Goal: Transaction & Acquisition: Purchase product/service

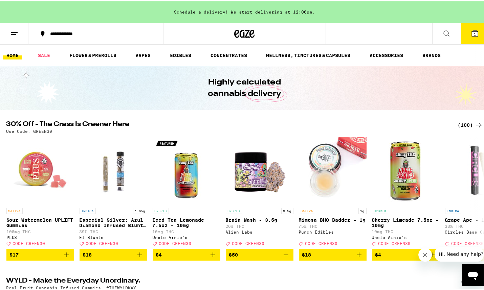
click at [472, 31] on icon at bounding box center [475, 32] width 6 height 6
click at [13, 55] on link "HOME" at bounding box center [12, 54] width 19 height 8
click at [242, 32] on icon at bounding box center [244, 32] width 20 height 12
click at [472, 33] on icon at bounding box center [475, 32] width 6 height 6
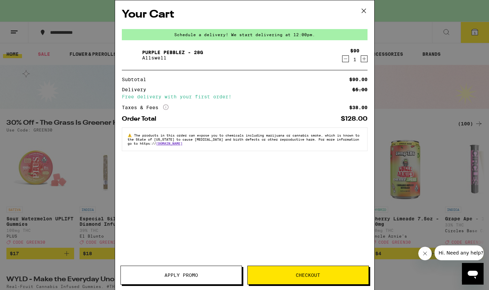
click at [142, 275] on span "Apply Promo" at bounding box center [181, 275] width 121 height 5
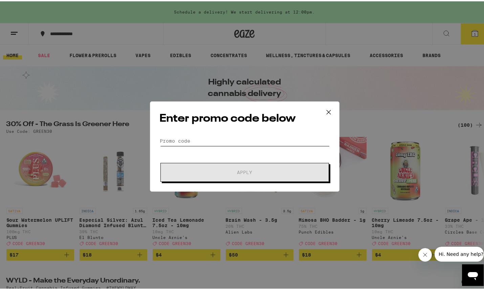
click at [197, 142] on input "Promo Code" at bounding box center [245, 140] width 170 height 10
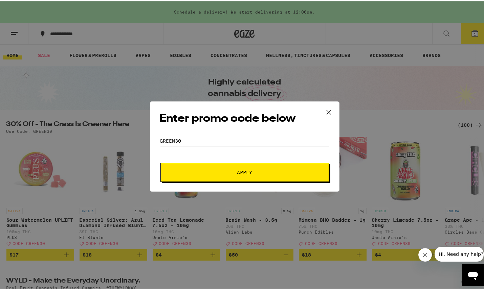
type input "Green30"
click at [238, 171] on span "Apply" at bounding box center [244, 171] width 15 height 5
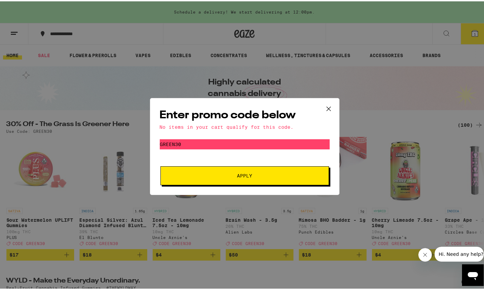
click at [324, 106] on icon at bounding box center [329, 108] width 10 height 10
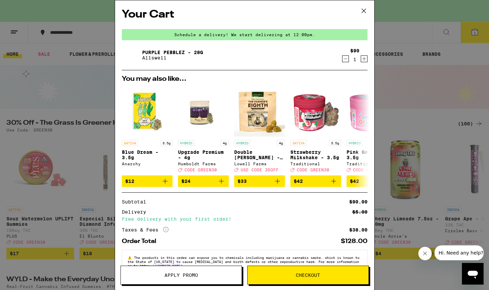
click at [362, 11] on icon at bounding box center [364, 11] width 10 height 10
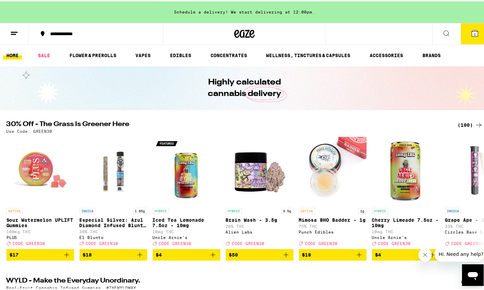
click at [362, 11] on div "Schedule a delivery! We start delivering at 12:00pm." at bounding box center [244, 11] width 489 height 22
